Goal: Information Seeking & Learning: Find specific fact

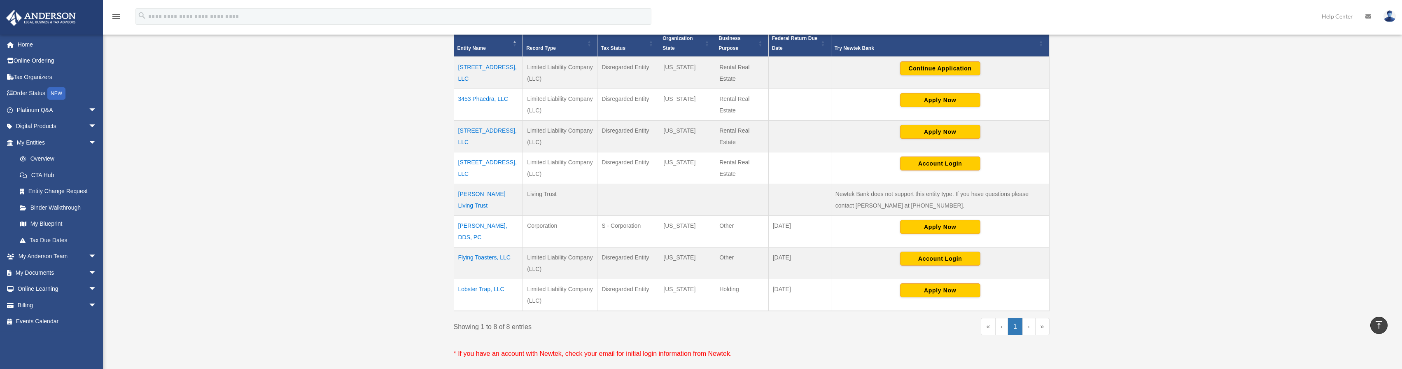
scroll to position [288, 0]
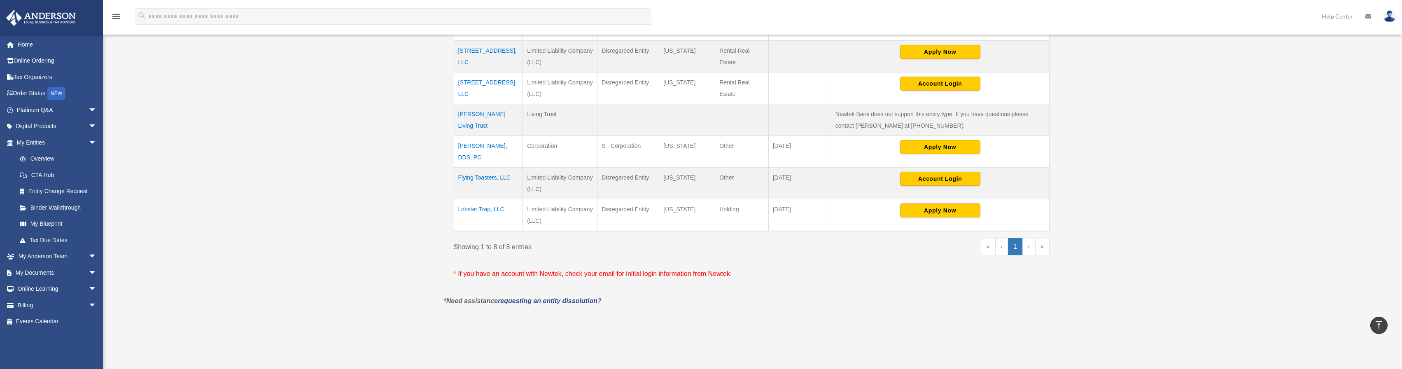
click at [484, 177] on td "Flying Toasters, LLC" at bounding box center [488, 184] width 69 height 32
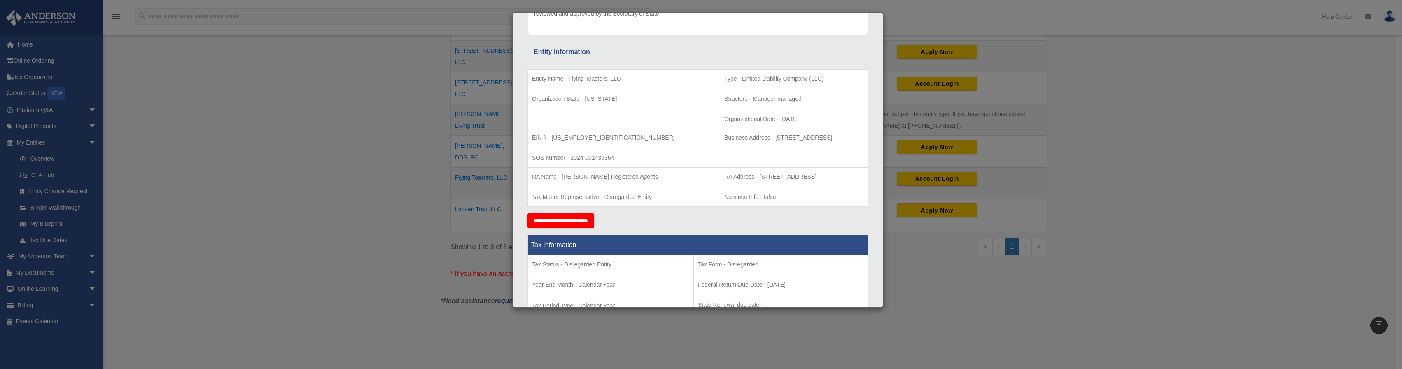
scroll to position [0, 0]
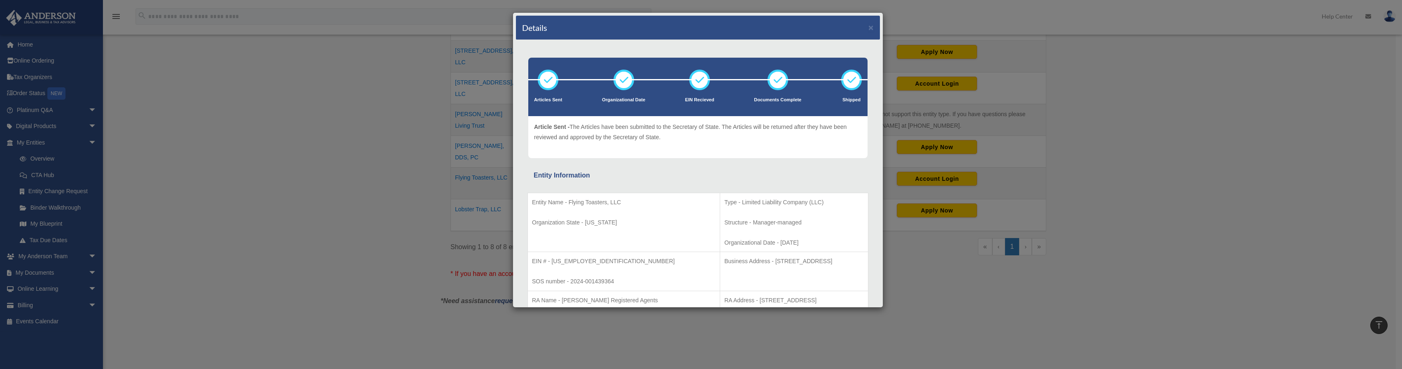
click at [168, 103] on div "Details × Articles Sent Organizational Date" at bounding box center [701, 184] width 1402 height 369
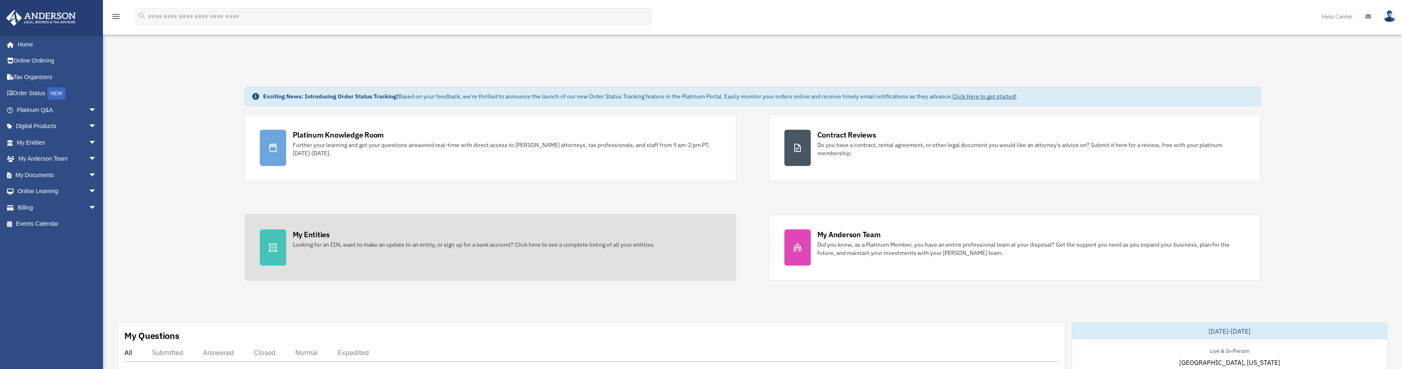
click at [406, 242] on div "Looking for an EIN, want to make an update to an entity, or sign up for a bank …" at bounding box center [474, 244] width 362 height 8
click at [284, 243] on div at bounding box center [273, 247] width 26 height 36
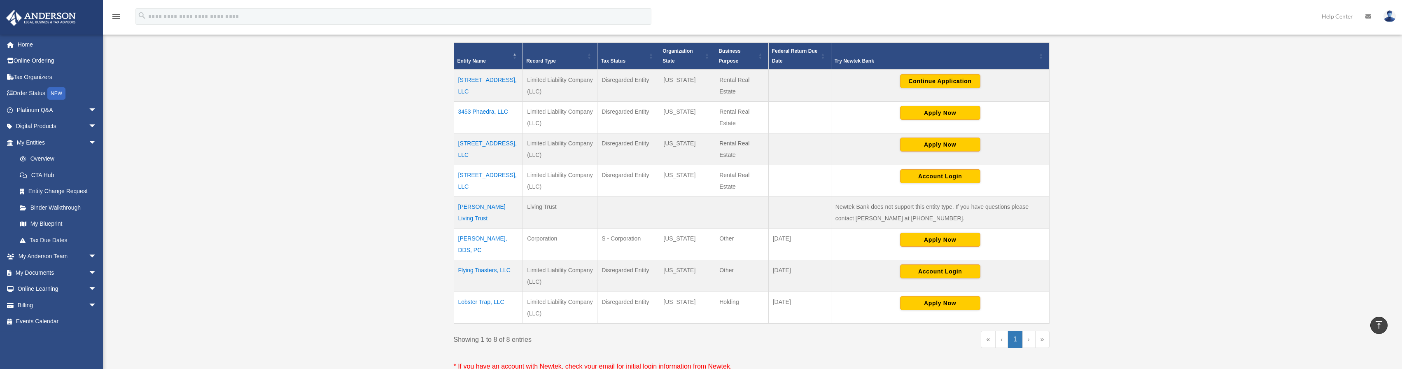
scroll to position [247, 0]
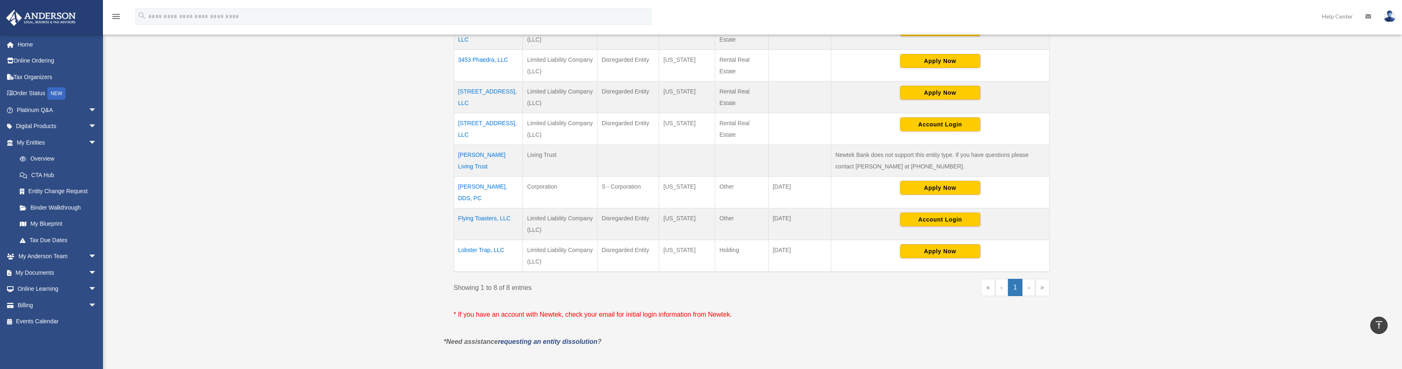
click at [486, 215] on td "Flying Toasters, LLC" at bounding box center [488, 224] width 69 height 32
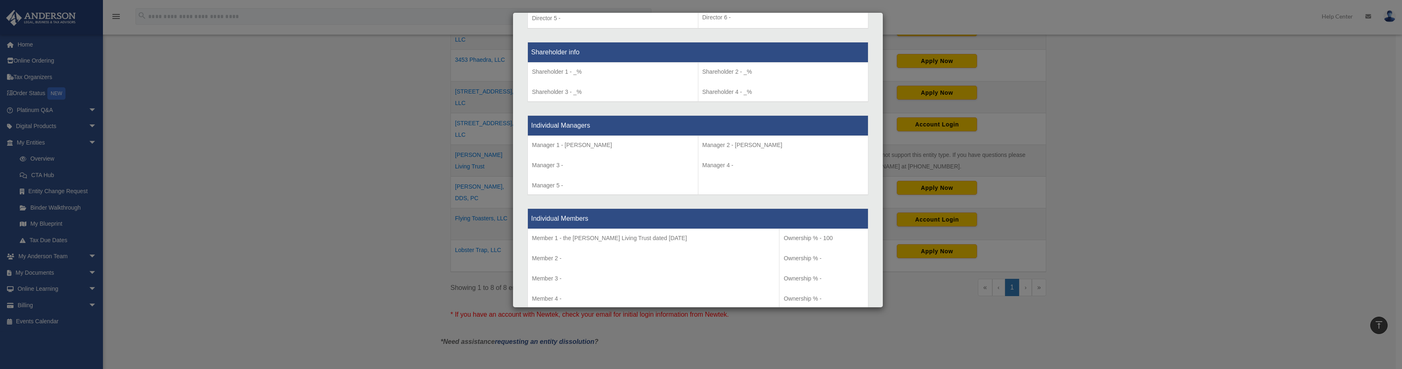
scroll to position [659, 0]
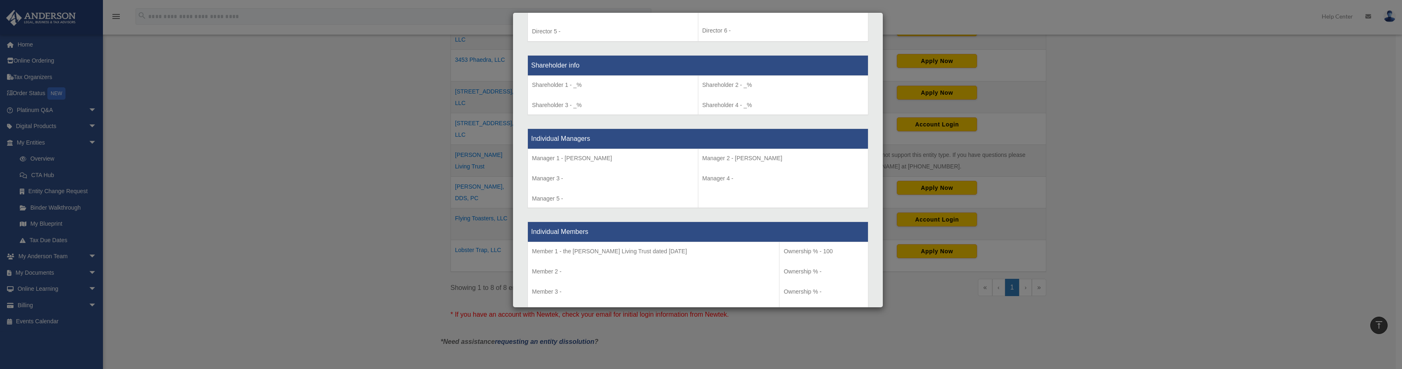
click at [1178, 62] on div "Details × Articles Sent Organizational Date" at bounding box center [701, 184] width 1402 height 369
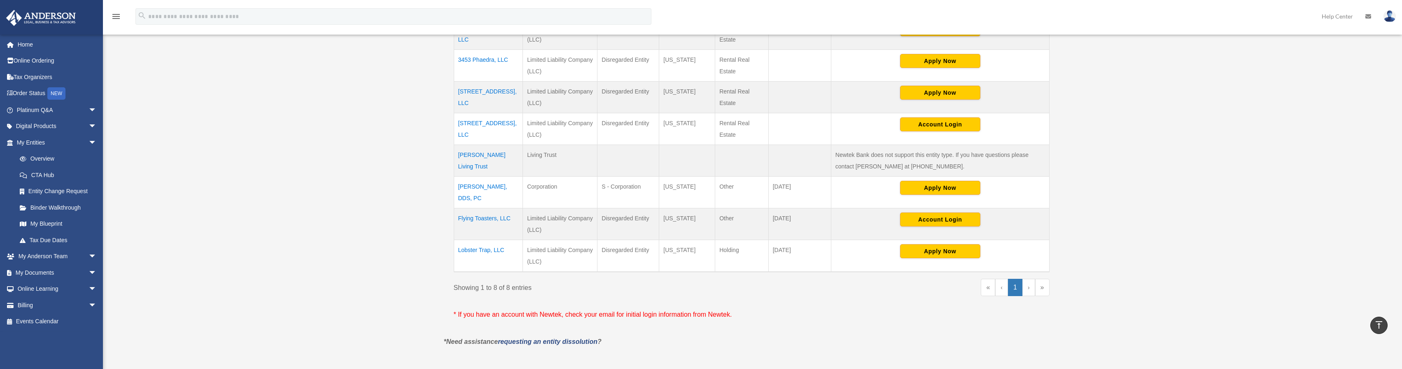
click at [488, 216] on td "Flying Toasters, LLC" at bounding box center [488, 224] width 69 height 32
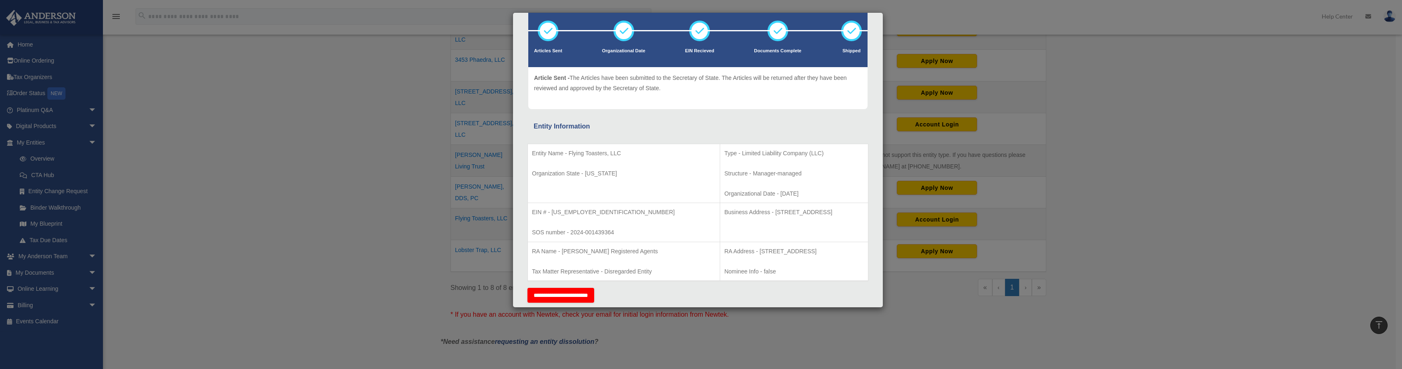
scroll to position [124, 0]
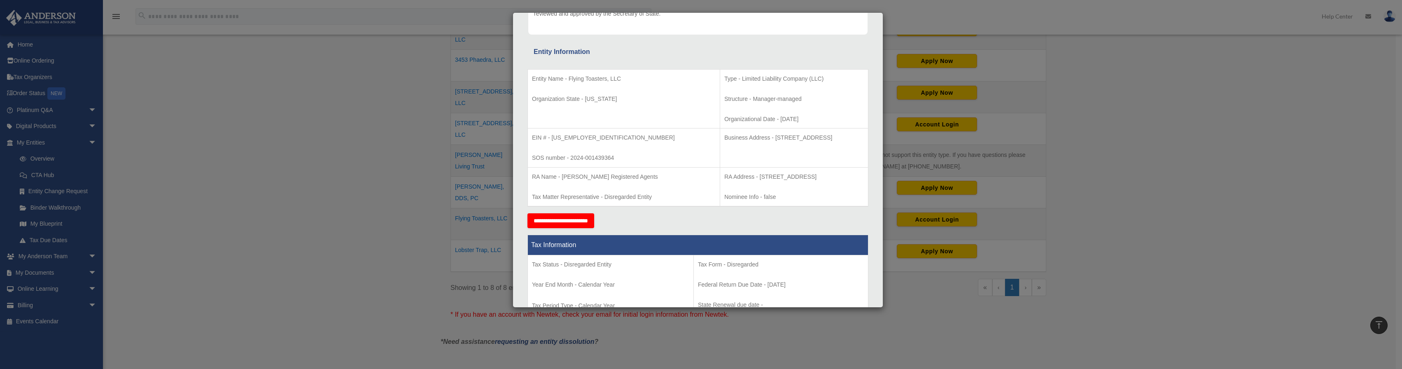
drag, startPoint x: 721, startPoint y: 138, endPoint x: 765, endPoint y: 139, distance: 44.1
click at [765, 139] on p "Business Address - 1718 Capitol Ave., Cheyenne, WY 82001" at bounding box center [794, 138] width 140 height 10
copy p "1718 Capitol Ave."
drag, startPoint x: 551, startPoint y: 138, endPoint x: 585, endPoint y: 135, distance: 34.0
click at [586, 135] on p "EIN # - 99-2425874" at bounding box center [624, 138] width 184 height 10
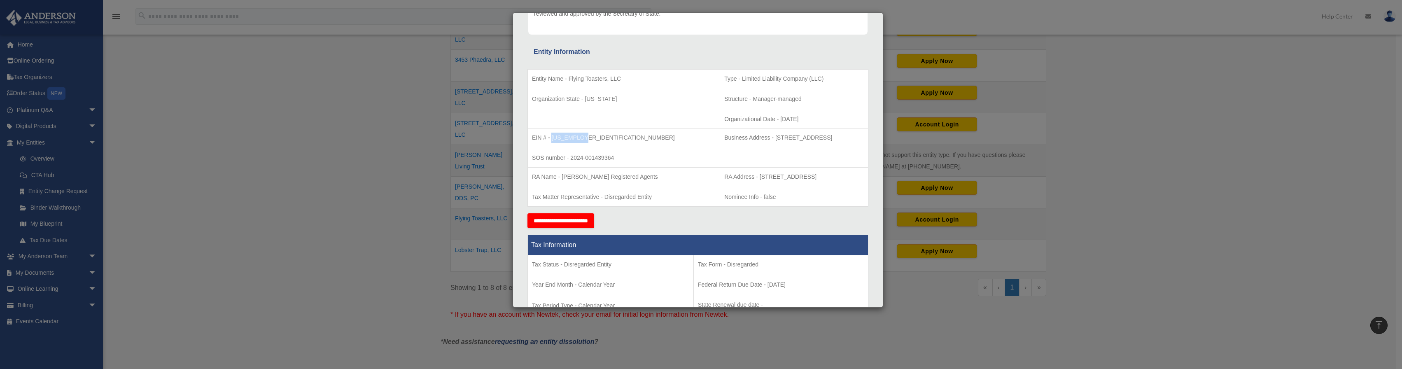
copy p "99-2425874"
click at [788, 54] on div "Entity Information" at bounding box center [698, 52] width 329 height 12
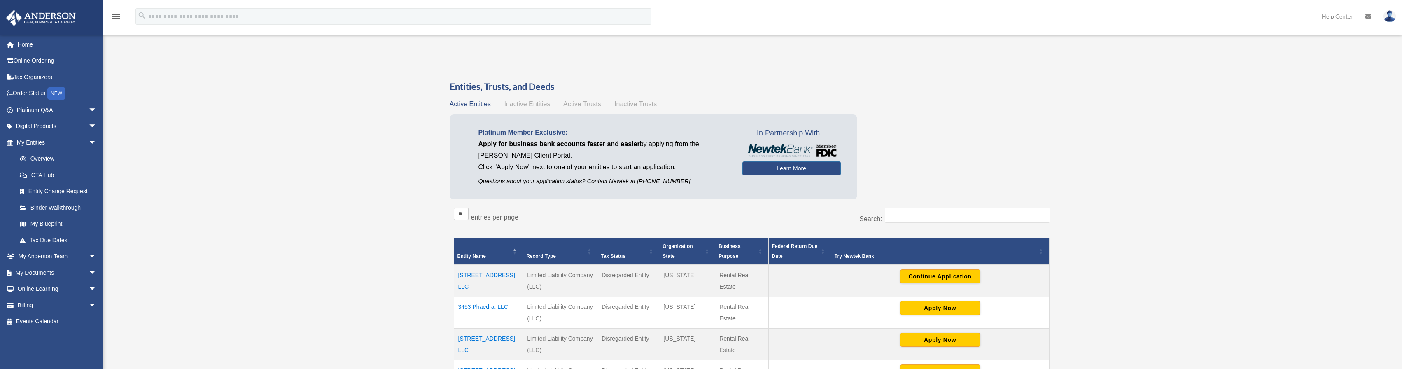
scroll to position [247, 0]
